Goal: Task Accomplishment & Management: Use online tool/utility

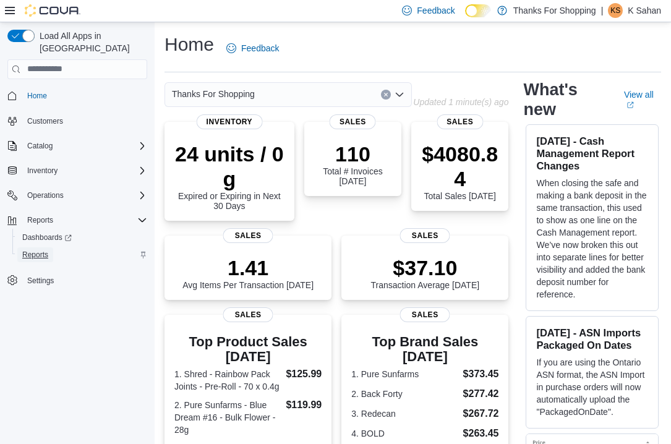
click at [41, 250] on span "Reports" at bounding box center [35, 255] width 26 height 10
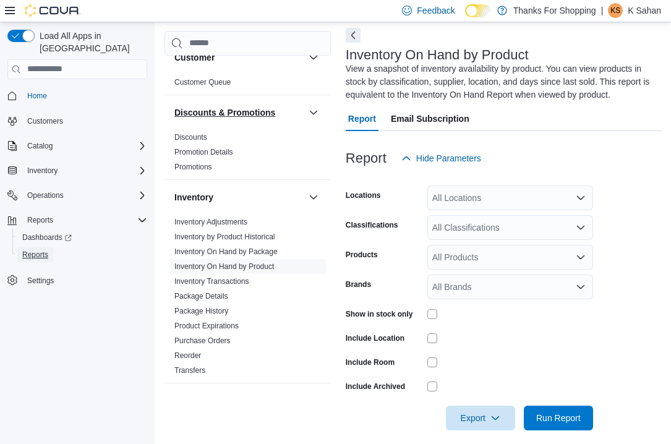
scroll to position [88, 0]
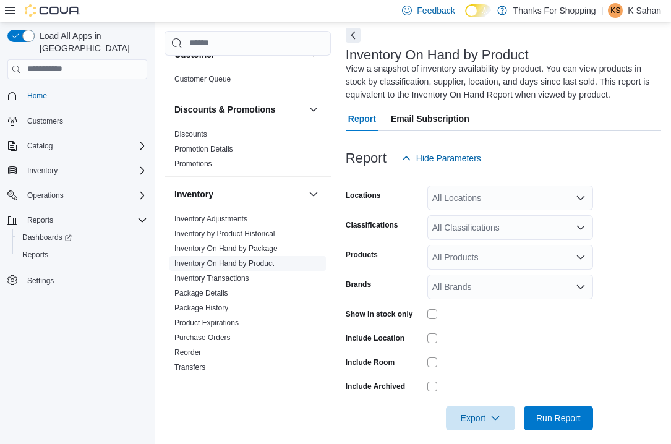
click at [231, 267] on link "Inventory On Hand by Product" at bounding box center [224, 263] width 100 height 9
click at [481, 204] on div "All Locations" at bounding box center [511, 198] width 166 height 25
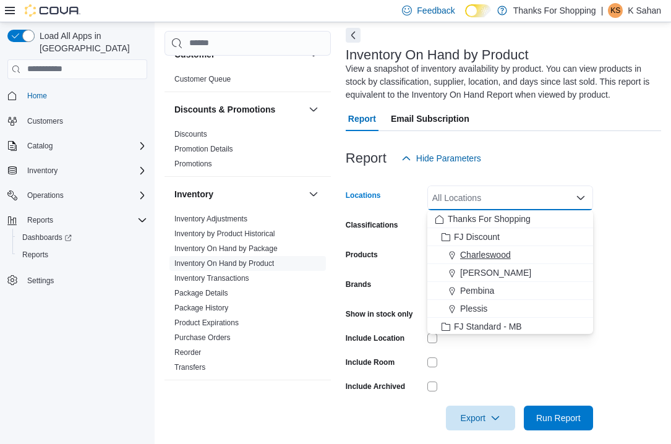
click at [486, 263] on button "Charleswood" at bounding box center [511, 255] width 166 height 18
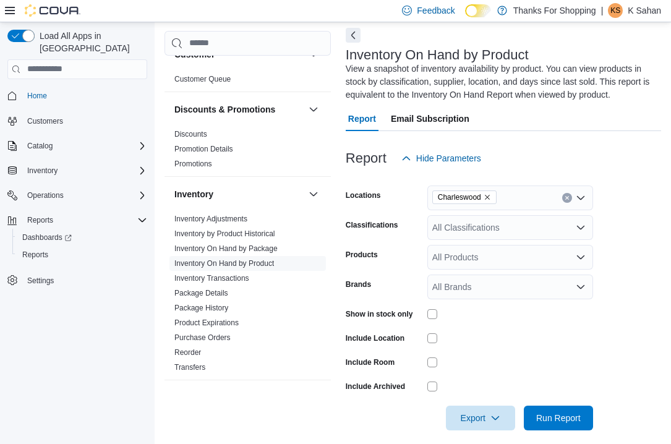
click at [597, 150] on div "Report Hide Parameters" at bounding box center [504, 158] width 316 height 25
click at [503, 230] on div "All Classifications" at bounding box center [511, 227] width 166 height 25
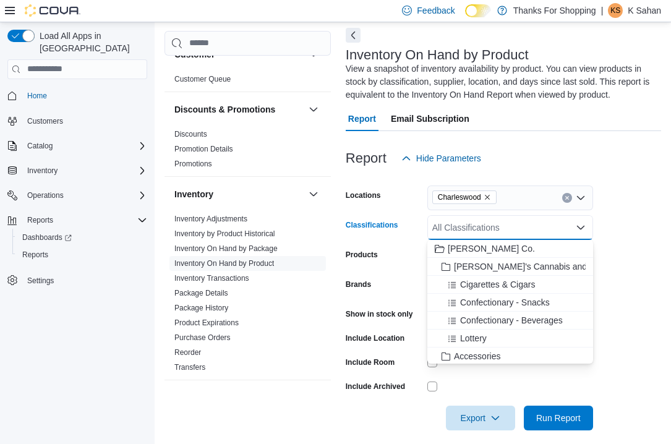
type input "*"
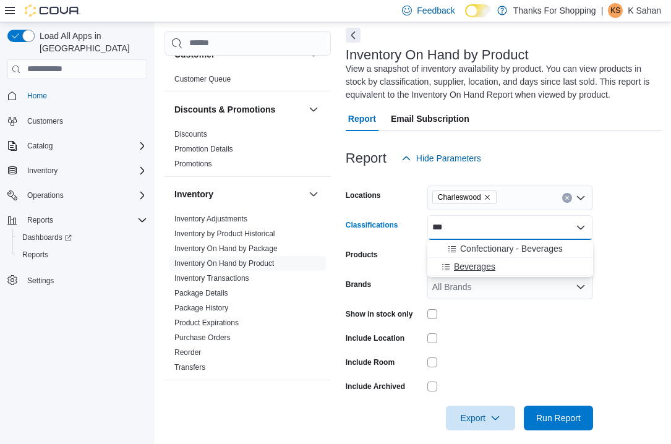
type input "***"
click at [490, 265] on span "Beverages" at bounding box center [474, 266] width 41 height 12
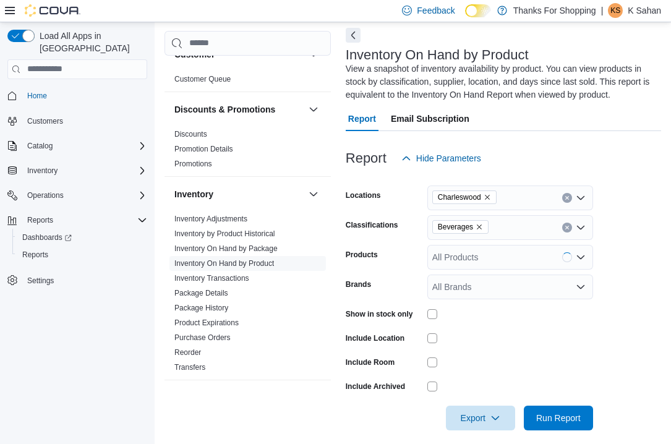
click at [637, 285] on form "Locations Charleswood Classifications Beverages Products All Products Brands Al…" at bounding box center [504, 301] width 316 height 260
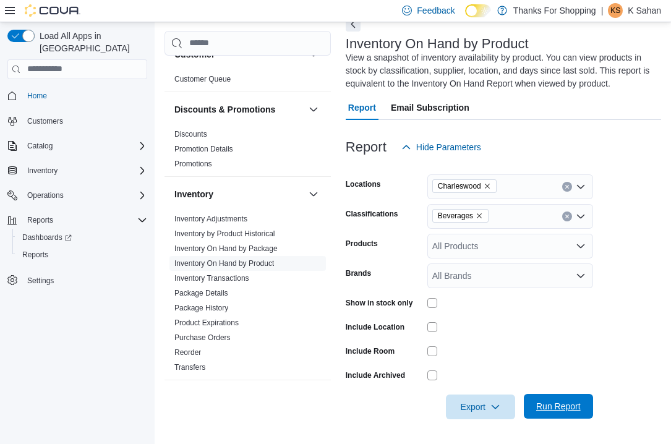
click at [557, 396] on span "Run Report" at bounding box center [559, 406] width 54 height 25
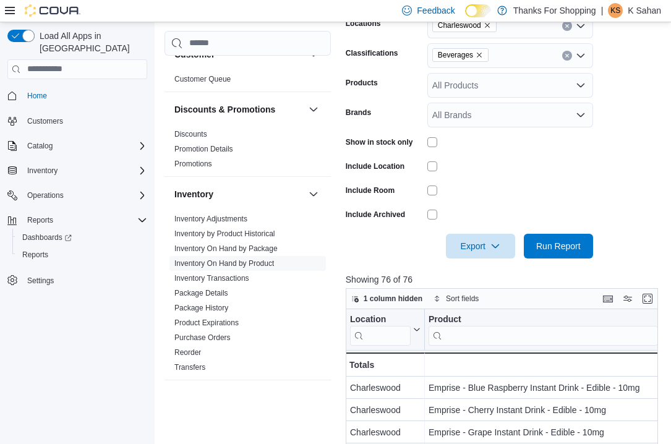
scroll to position [413, 0]
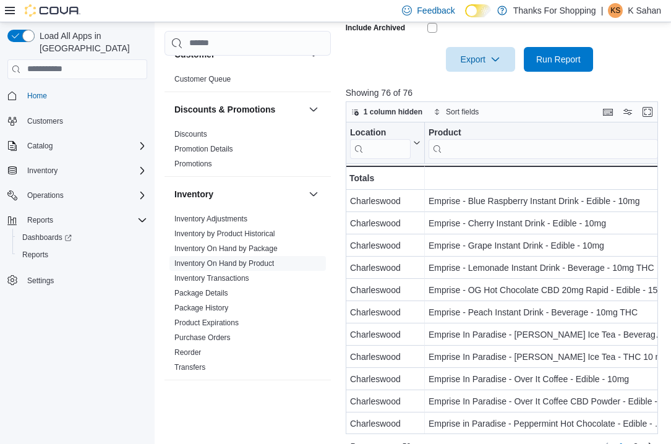
click at [487, 77] on div at bounding box center [504, 79] width 316 height 15
click at [485, 64] on span "Export" at bounding box center [481, 58] width 54 height 25
click at [489, 110] on span "Export to Csv" at bounding box center [482, 109] width 56 height 10
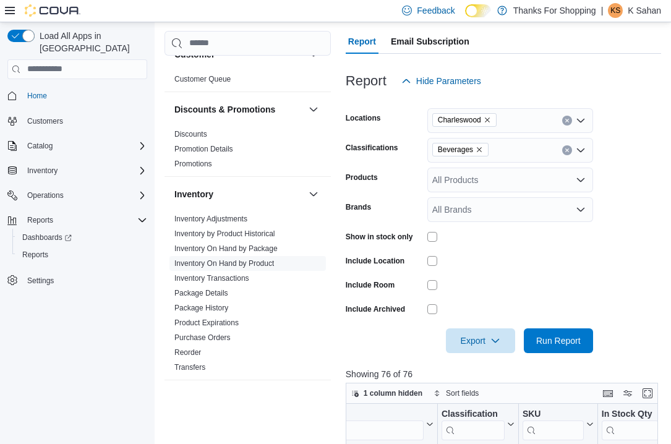
scroll to position [142, 0]
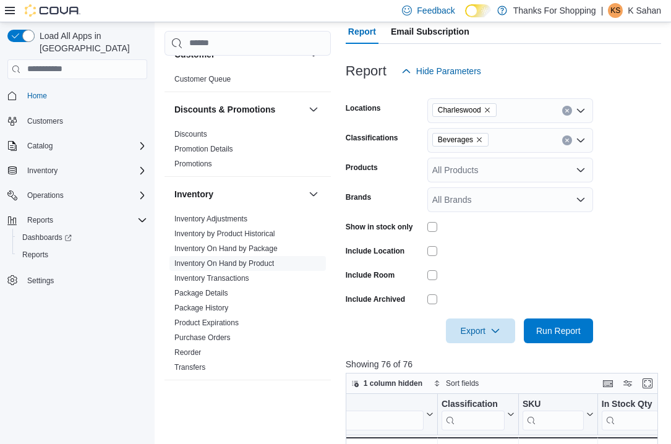
click at [483, 141] on icon "Remove Beverages from selection in this group" at bounding box center [479, 139] width 7 height 7
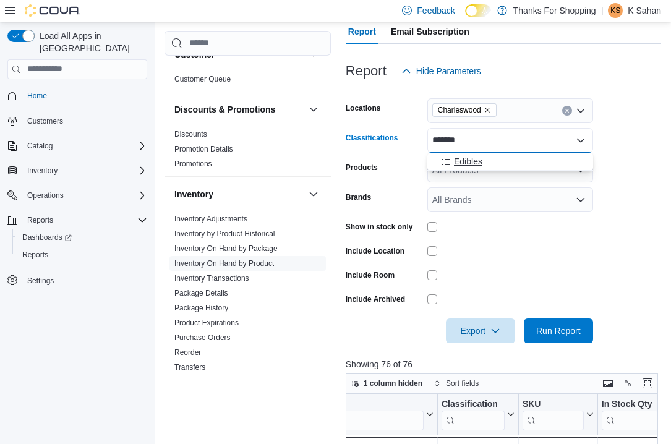
type input "*******"
click at [501, 159] on div "Edibles" at bounding box center [510, 161] width 151 height 12
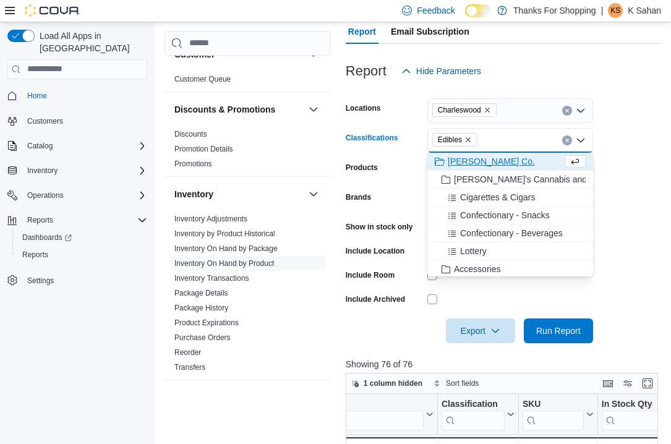
click at [634, 268] on form "Locations Charleswood Classifications Edibles Combo box. Selected. Edibles. Pre…" at bounding box center [504, 214] width 316 height 260
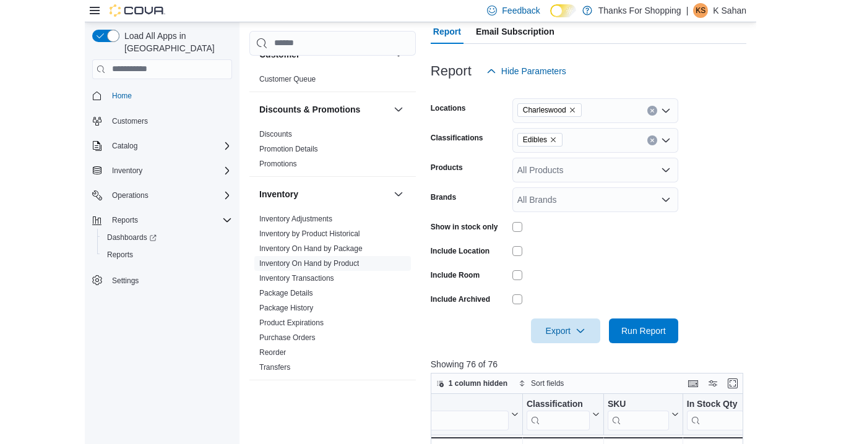
scroll to position [150, 0]
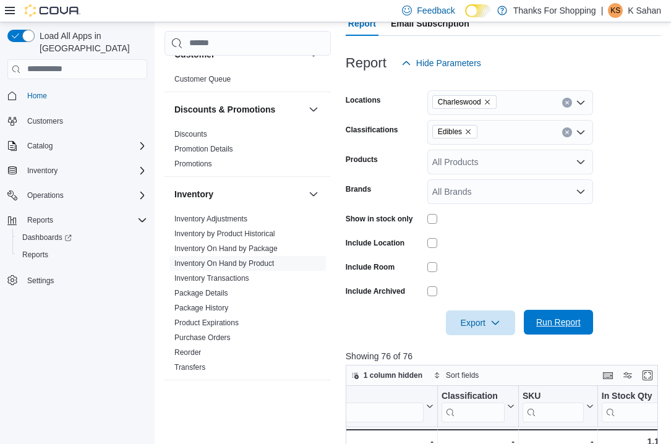
click at [554, 321] on span "Run Report" at bounding box center [558, 322] width 45 height 12
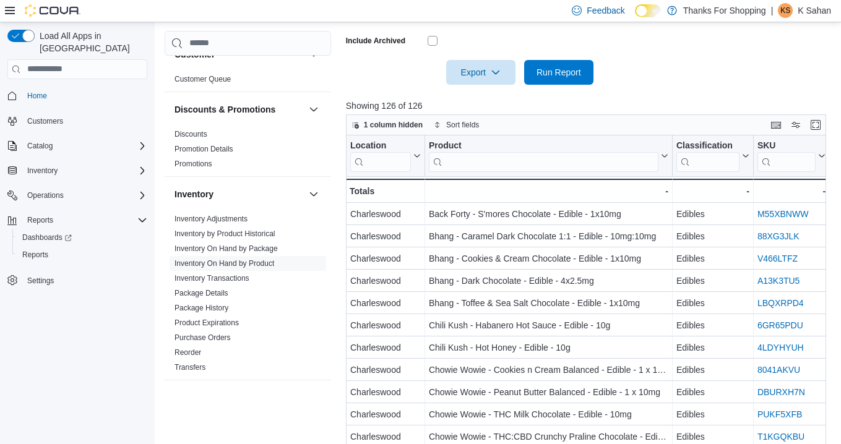
scroll to position [372, 0]
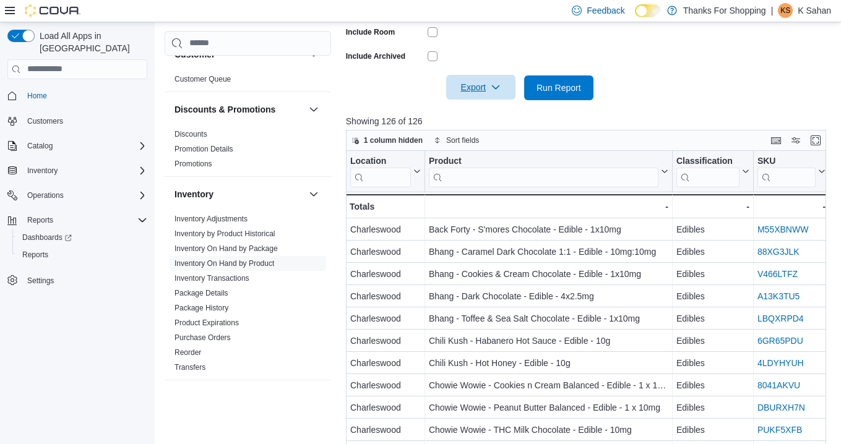
click at [496, 93] on span "Export" at bounding box center [481, 87] width 54 height 25
click at [494, 136] on span "Export to Csv" at bounding box center [482, 137] width 56 height 10
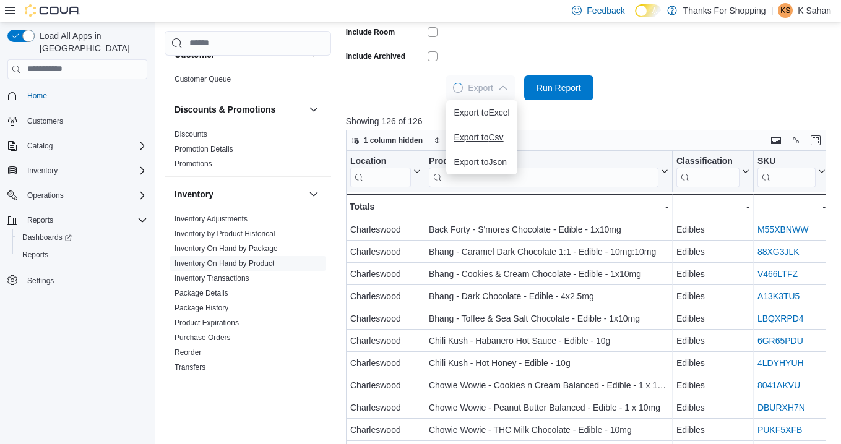
scroll to position [0, 0]
